Goal: Task Accomplishment & Management: Manage account settings

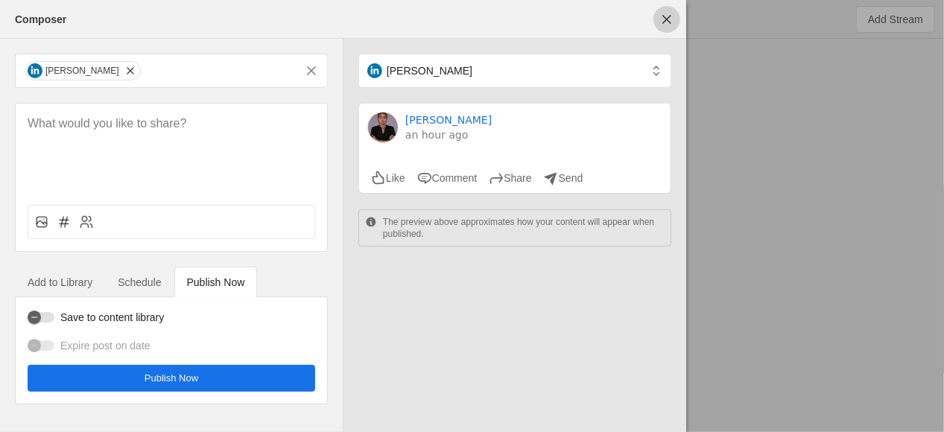
click at [673, 22] on span "undefined" at bounding box center [666, 19] width 27 height 27
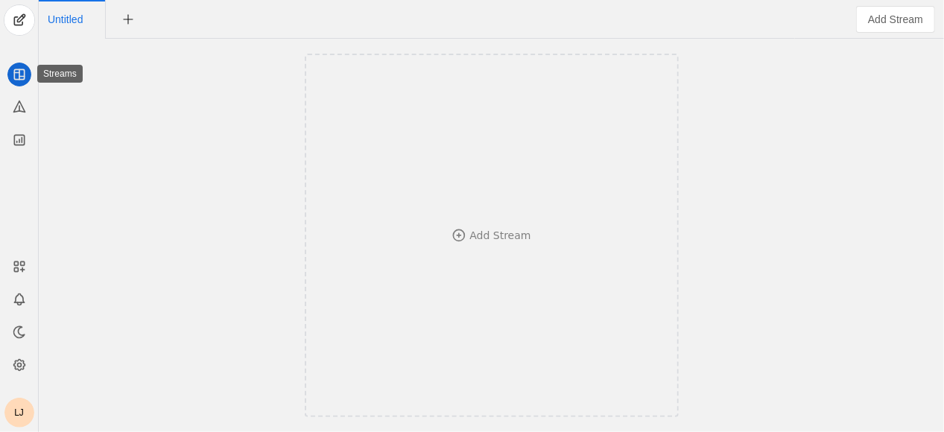
click at [17, 76] on icon at bounding box center [19, 74] width 15 height 15
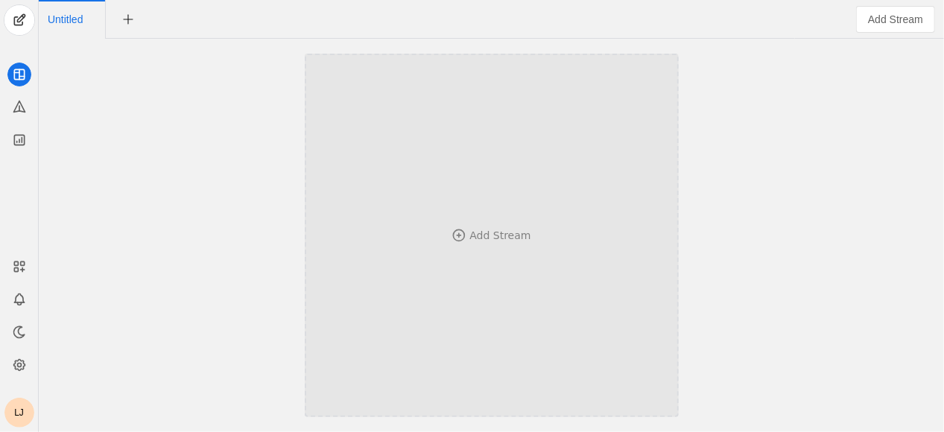
click at [383, 191] on div "Add Stream" at bounding box center [492, 235] width 276 height 217
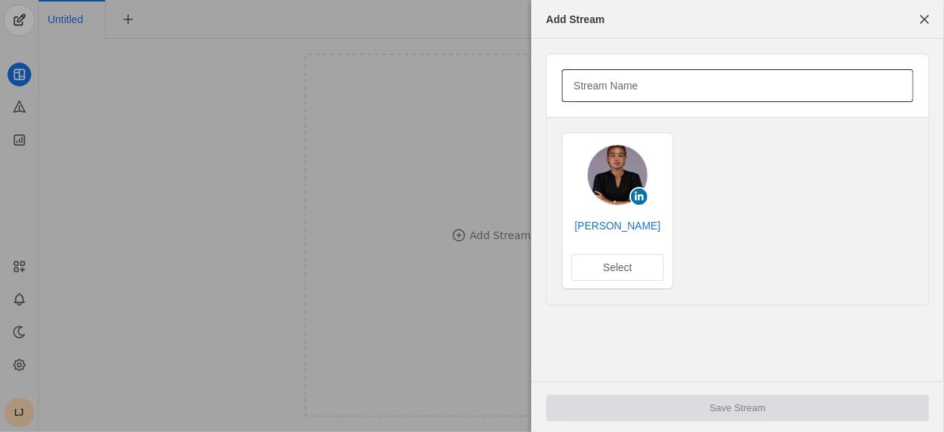
click at [629, 89] on mat-label "Stream Name" at bounding box center [605, 86] width 64 height 18
click at [629, 89] on input "Stream Name" at bounding box center [737, 86] width 328 height 18
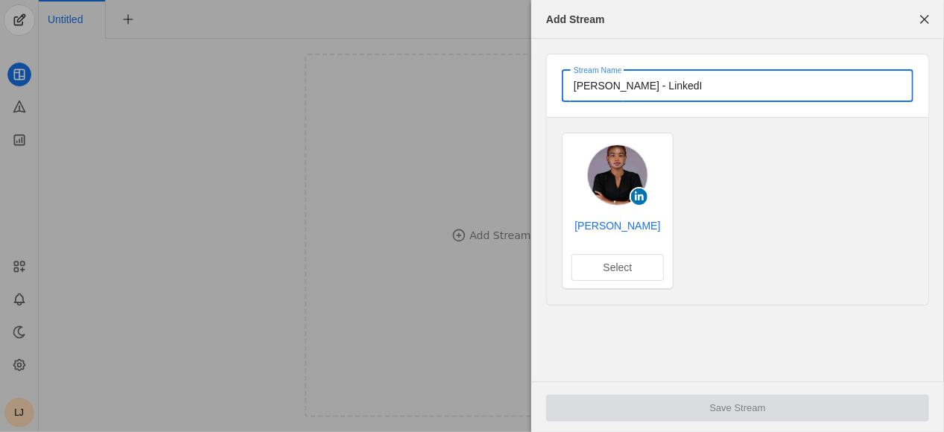
type input "[PERSON_NAME] - LinkedIn"
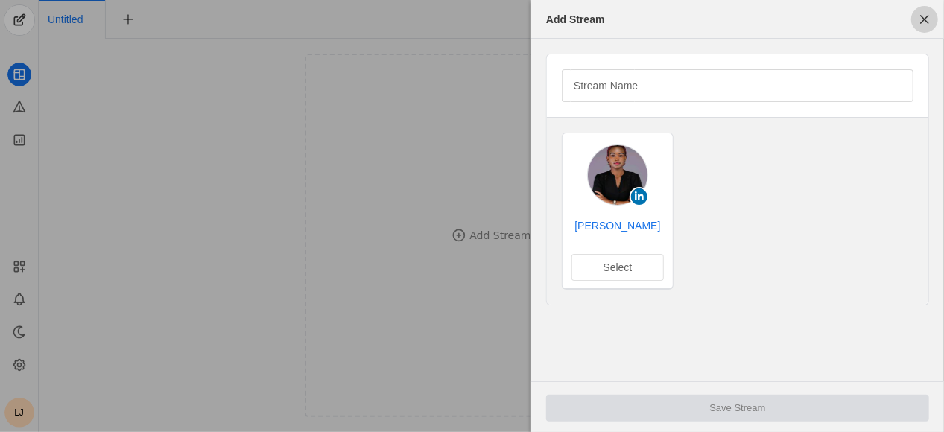
click at [929, 22] on span "button" at bounding box center [924, 19] width 27 height 27
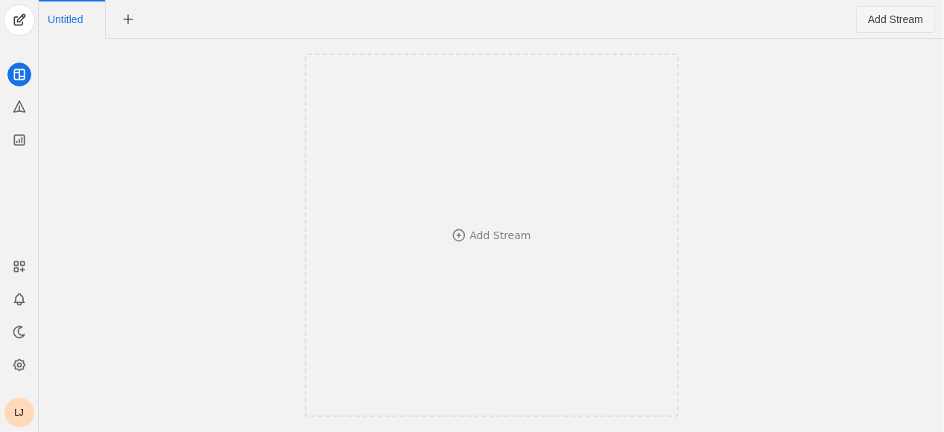
click at [891, 23] on span "Add Stream" at bounding box center [895, 19] width 55 height 15
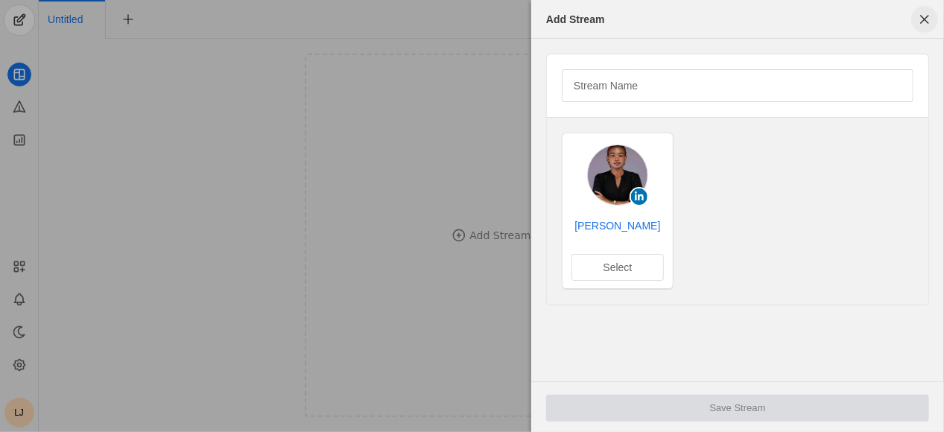
click at [926, 19] on span "button" at bounding box center [924, 19] width 27 height 27
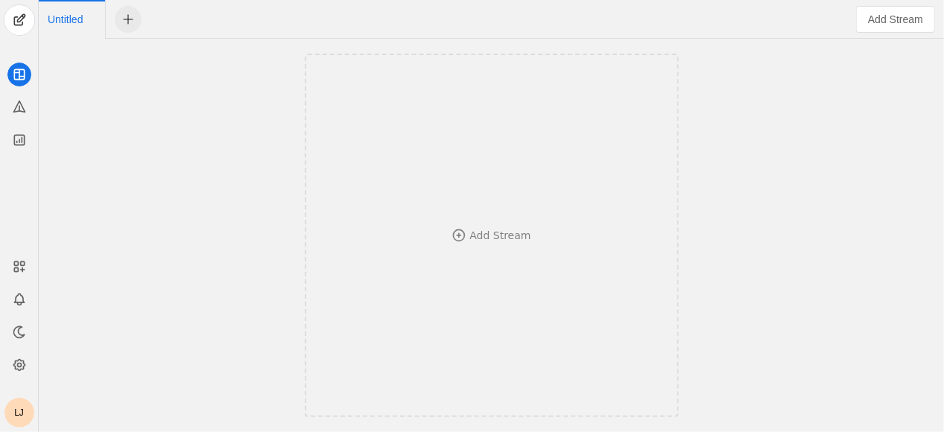
click at [133, 25] on span "undefined" at bounding box center [128, 19] width 27 height 27
click at [433, 25] on div "Untitled Untitled" at bounding box center [417, 19] width 756 height 39
click at [210, 20] on span "undefined" at bounding box center [207, 19] width 27 height 27
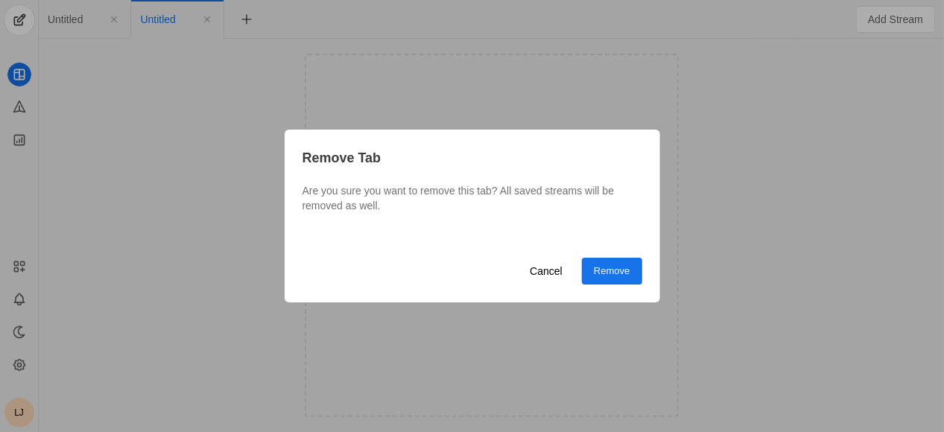
click at [599, 270] on span "Remove" at bounding box center [612, 271] width 36 height 15
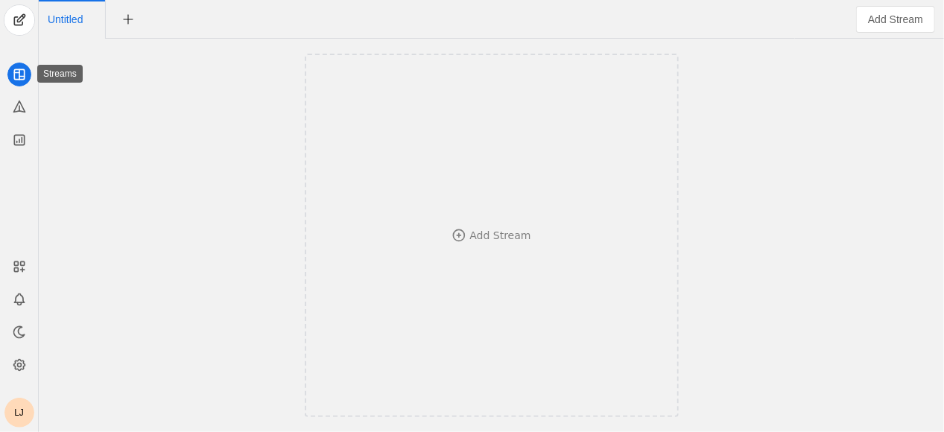
click at [19, 77] on icon at bounding box center [21, 77] width 5 height 0
click at [16, 73] on icon at bounding box center [16, 73] width 5 height 0
click at [868, 18] on span "Add Stream" at bounding box center [895, 19] width 55 height 15
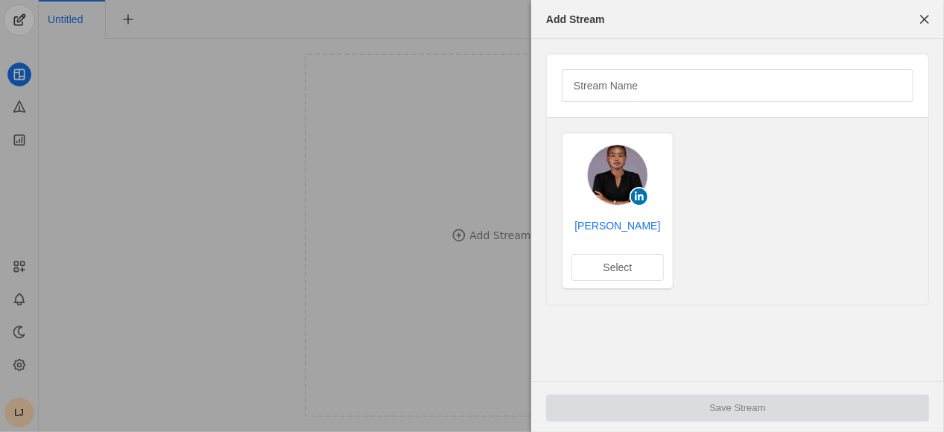
click at [657, 63] on div "Stream Name" at bounding box center [737, 85] width 381 height 63
click at [643, 71] on div at bounding box center [737, 85] width 328 height 33
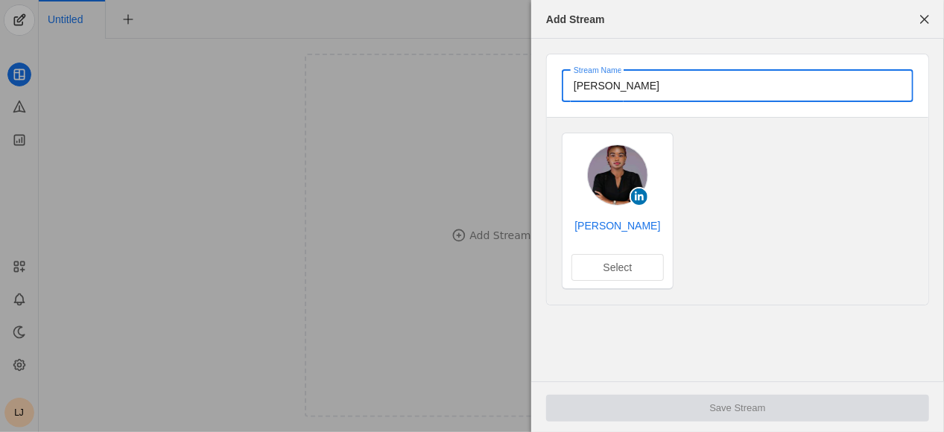
type input "[PERSON_NAME]"
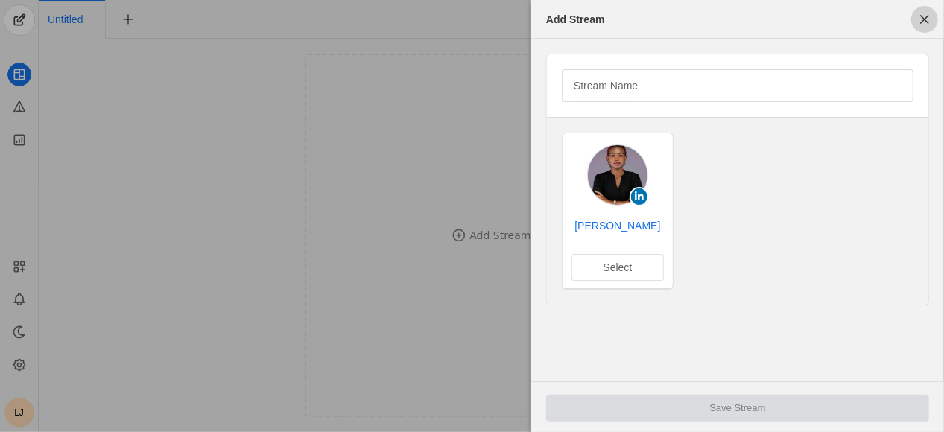
click at [920, 20] on span "button" at bounding box center [924, 19] width 27 height 27
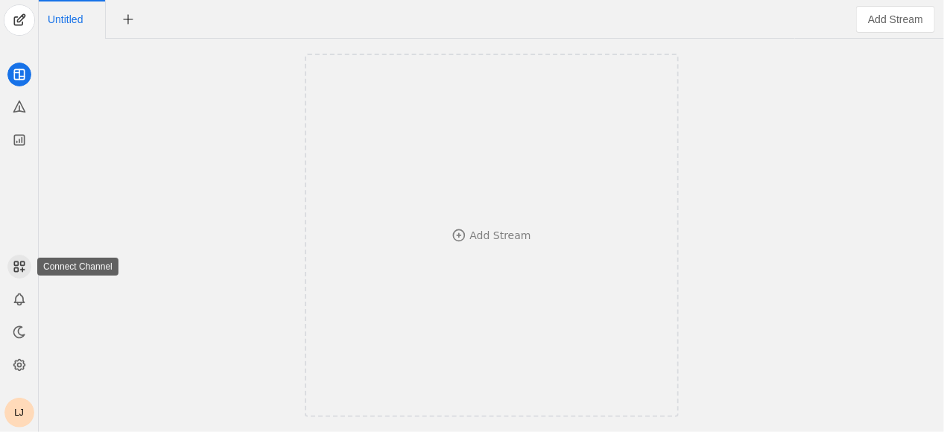
click at [19, 267] on icon at bounding box center [19, 266] width 15 height 15
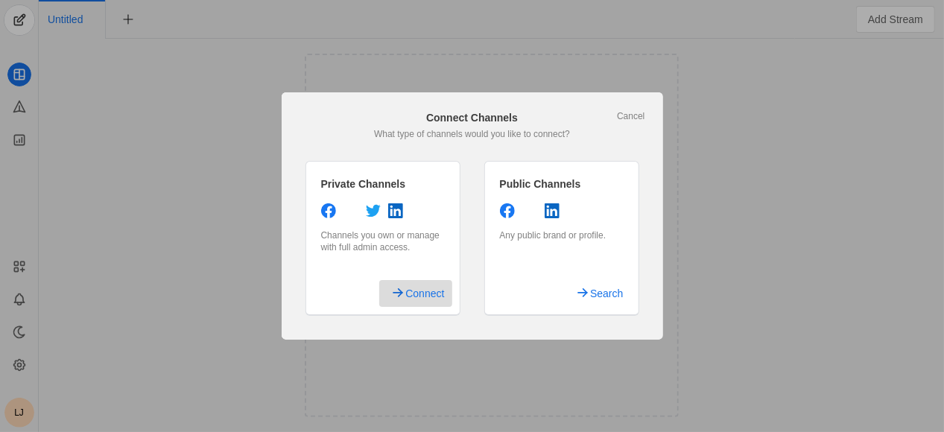
click at [408, 287] on span "Connect" at bounding box center [424, 293] width 39 height 27
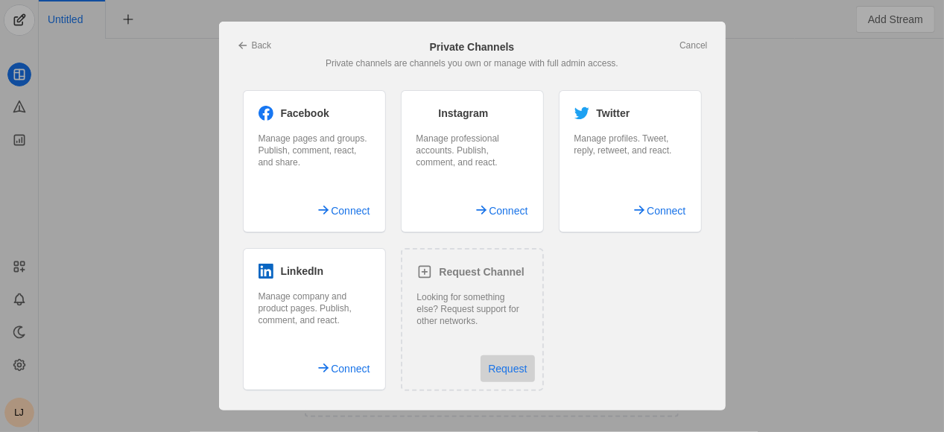
click at [517, 372] on span "Request" at bounding box center [507, 368] width 39 height 27
click at [504, 366] on span "Request" at bounding box center [507, 368] width 39 height 27
click at [695, 48] on link "Cancel" at bounding box center [693, 45] width 28 height 12
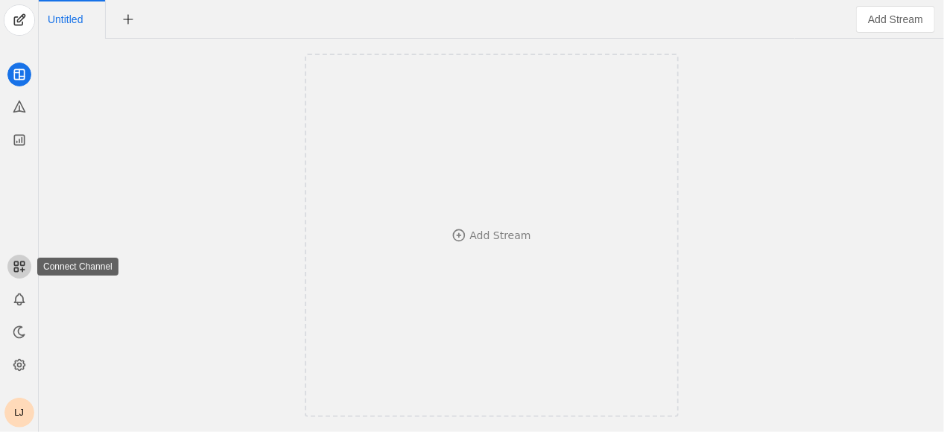
click at [16, 270] on icon at bounding box center [19, 266] width 15 height 15
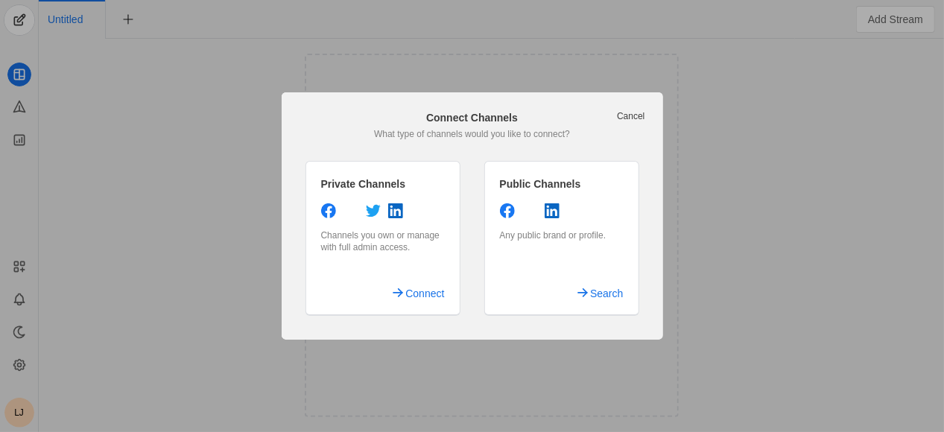
click at [636, 112] on link "Cancel" at bounding box center [631, 116] width 28 height 12
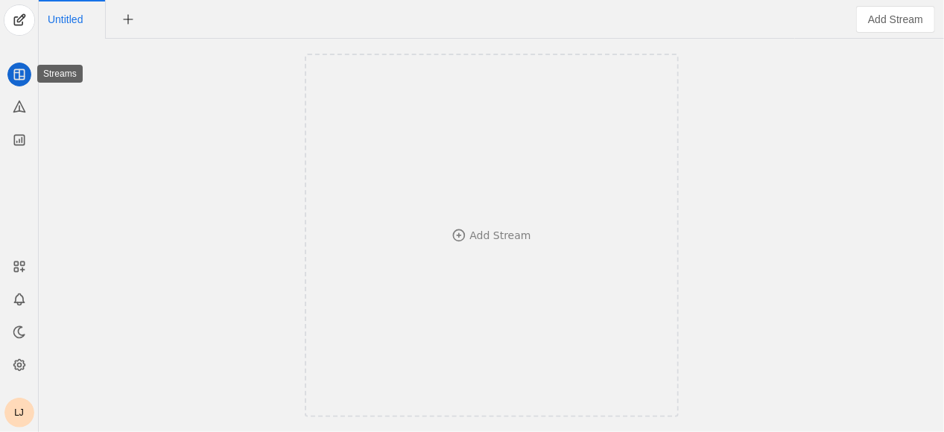
click at [16, 76] on icon at bounding box center [19, 74] width 15 height 15
click at [17, 262] on rect at bounding box center [16, 263] width 4 height 4
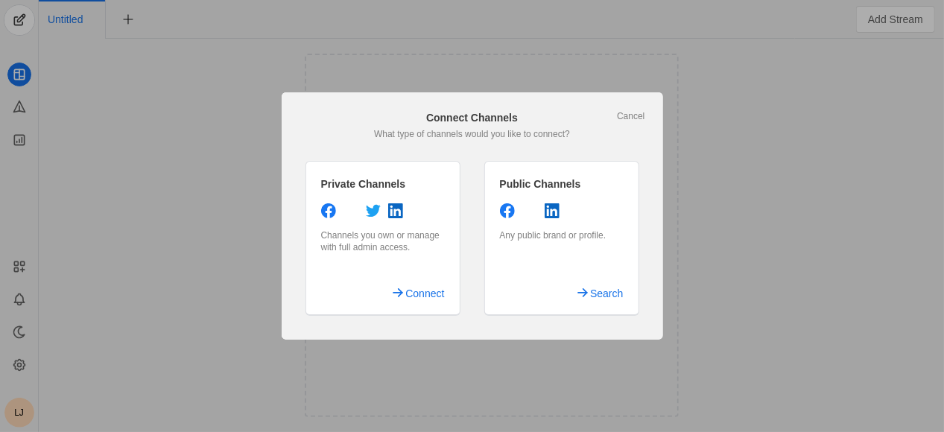
click at [100, 211] on div at bounding box center [472, 216] width 944 height 432
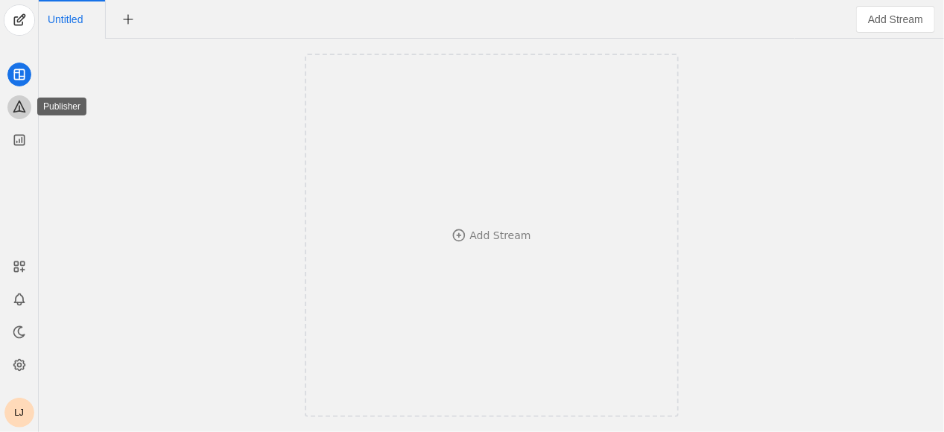
click at [19, 109] on icon at bounding box center [18, 106] width 11 height 11
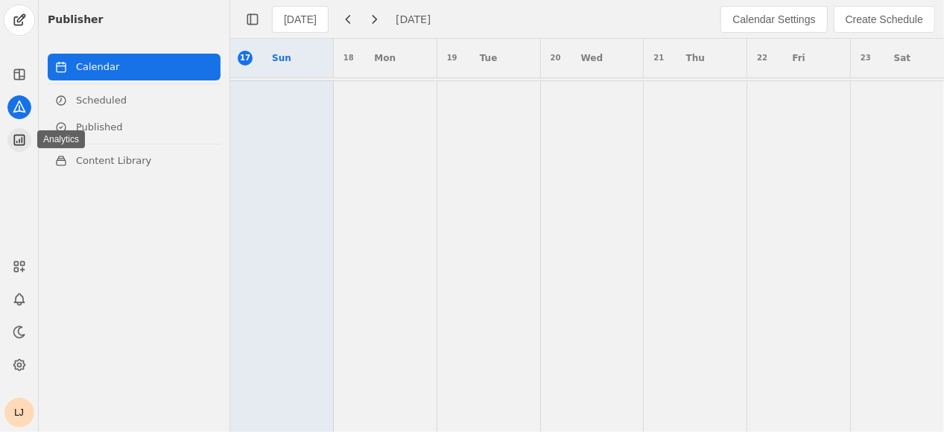
click at [19, 144] on icon at bounding box center [19, 140] width 15 height 15
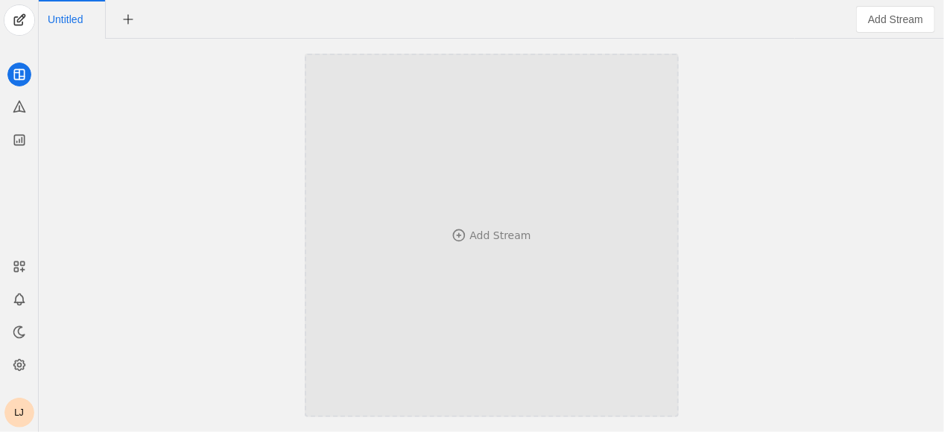
click at [508, 277] on div "Add Stream" at bounding box center [492, 235] width 276 height 217
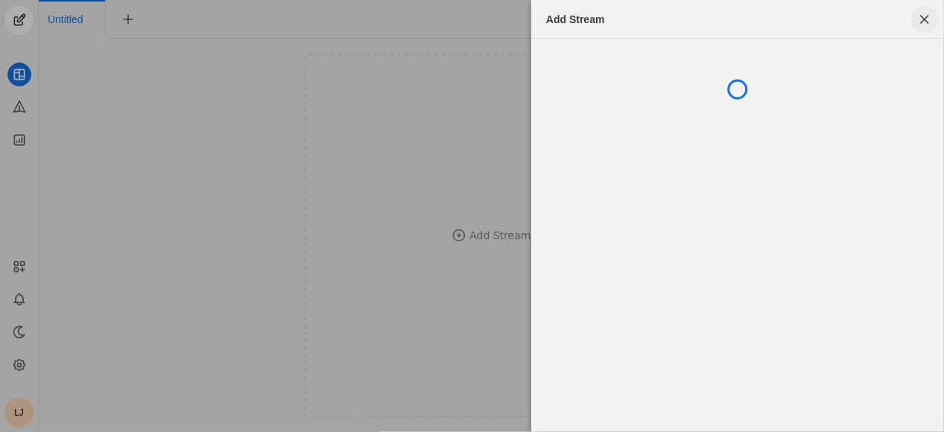
click at [923, 17] on span "button" at bounding box center [924, 19] width 27 height 27
